Goal: Check status: Check status

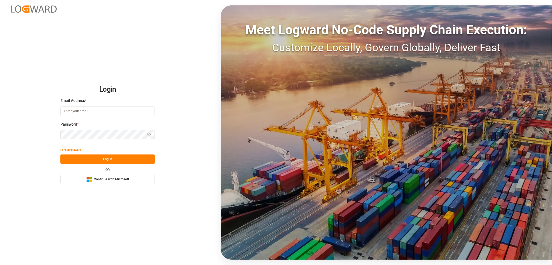
click at [98, 181] on span "Continue with Microsoft" at bounding box center [111, 179] width 35 height 5
click at [121, 180] on span "Continue with Microsoft" at bounding box center [111, 179] width 35 height 5
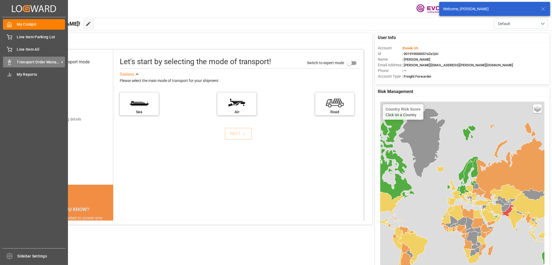
click at [38, 62] on span "Transport Order Management" at bounding box center [38, 62] width 43 height 6
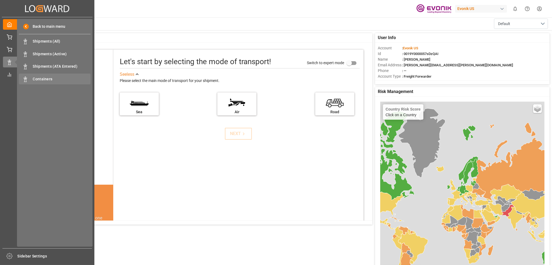
click at [36, 81] on span "Containers" at bounding box center [62, 79] width 58 height 6
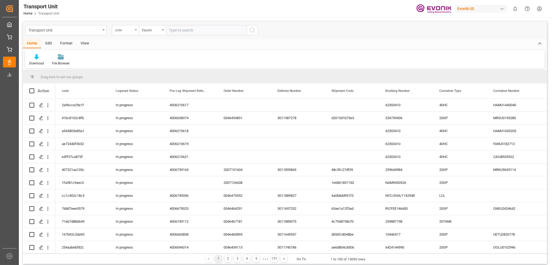
click at [136, 28] on div "code" at bounding box center [125, 30] width 27 height 10
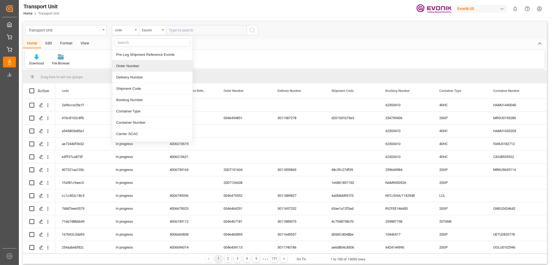
scroll to position [27, 0]
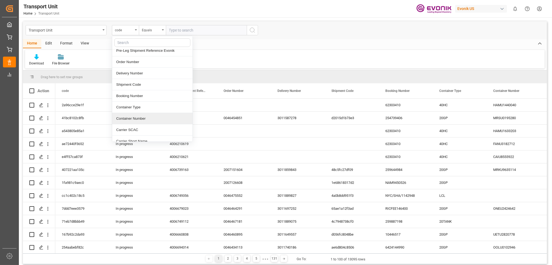
click at [145, 117] on div "Container Number" at bounding box center [152, 118] width 80 height 11
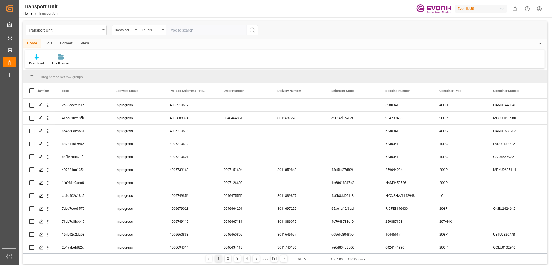
click at [185, 30] on input "text" at bounding box center [206, 30] width 81 height 10
paste input "BSIU8103065"
type input "BSIU8103065"
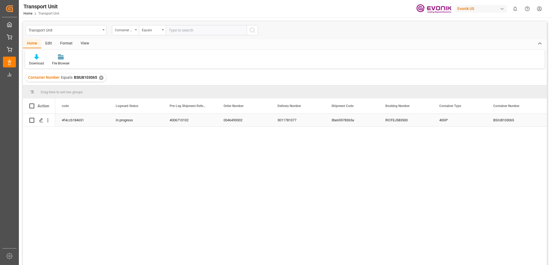
click at [297, 120] on div "3011781077" at bounding box center [298, 120] width 54 height 13
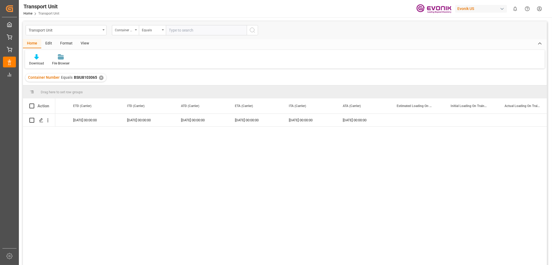
click at [100, 78] on div "✕" at bounding box center [101, 78] width 5 height 5
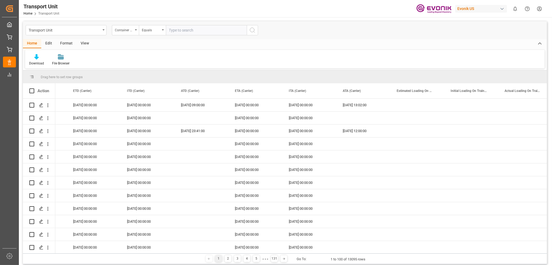
scroll to position [0, 1715]
click at [187, 32] on input "text" at bounding box center [206, 30] width 81 height 10
paste input "ONEU3061496"
type input "ONEU3061496"
